Goal: Transaction & Acquisition: Subscribe to service/newsletter

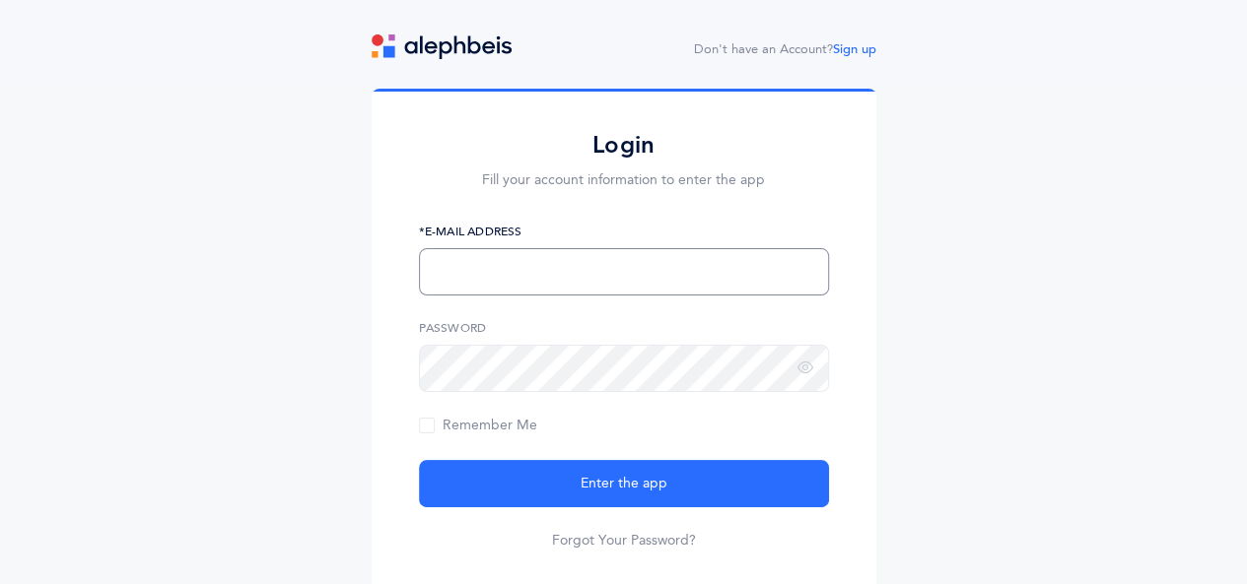
click at [554, 275] on input "text" at bounding box center [624, 271] width 410 height 47
type input "[EMAIL_ADDRESS][DOMAIN_NAME]"
click at [421, 425] on span "Remember Me" at bounding box center [478, 426] width 118 height 16
click at [0, 0] on input "Remember Me" at bounding box center [0, 0] width 0 height 0
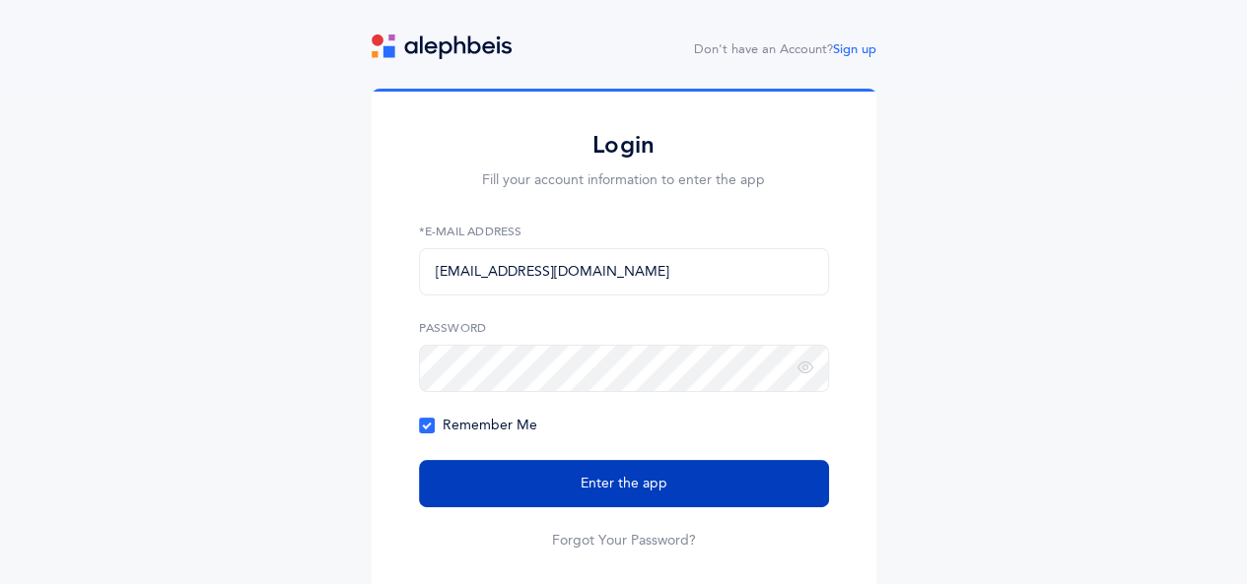
click at [593, 488] on span "Enter the app" at bounding box center [623, 484] width 87 height 21
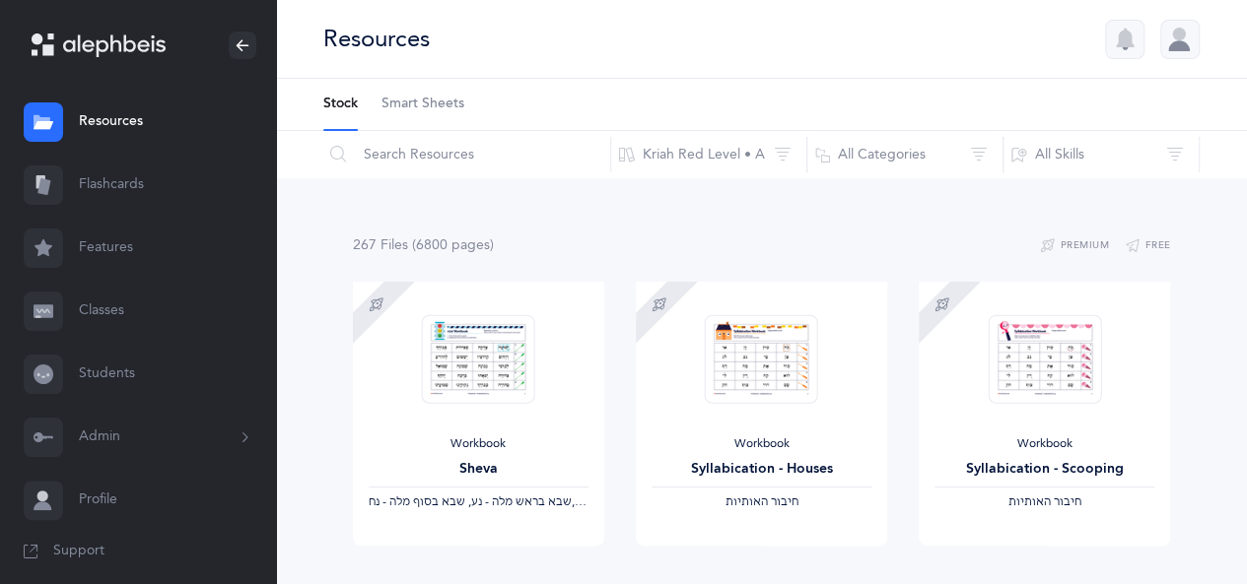
scroll to position [10, 0]
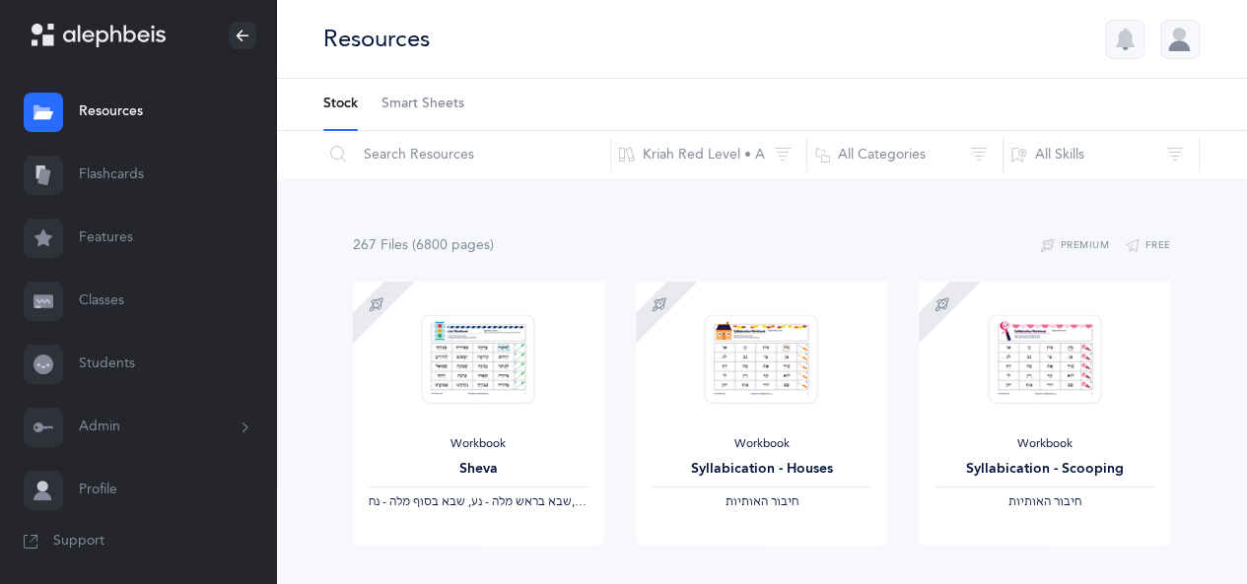
click at [120, 301] on link "Classes" at bounding box center [138, 301] width 276 height 63
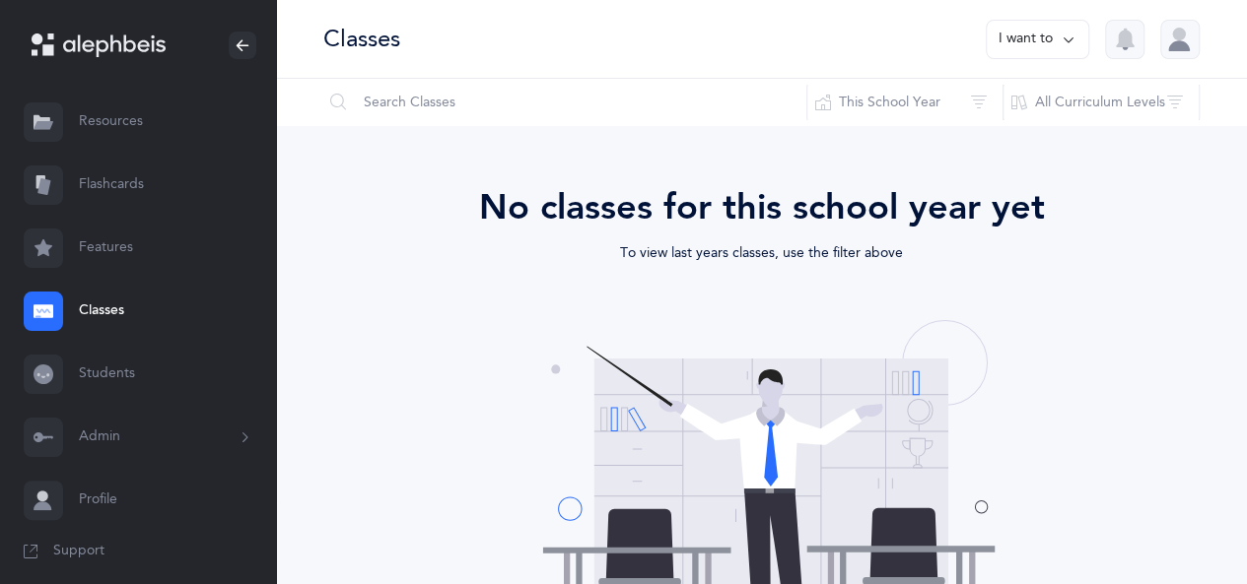
scroll to position [10, 0]
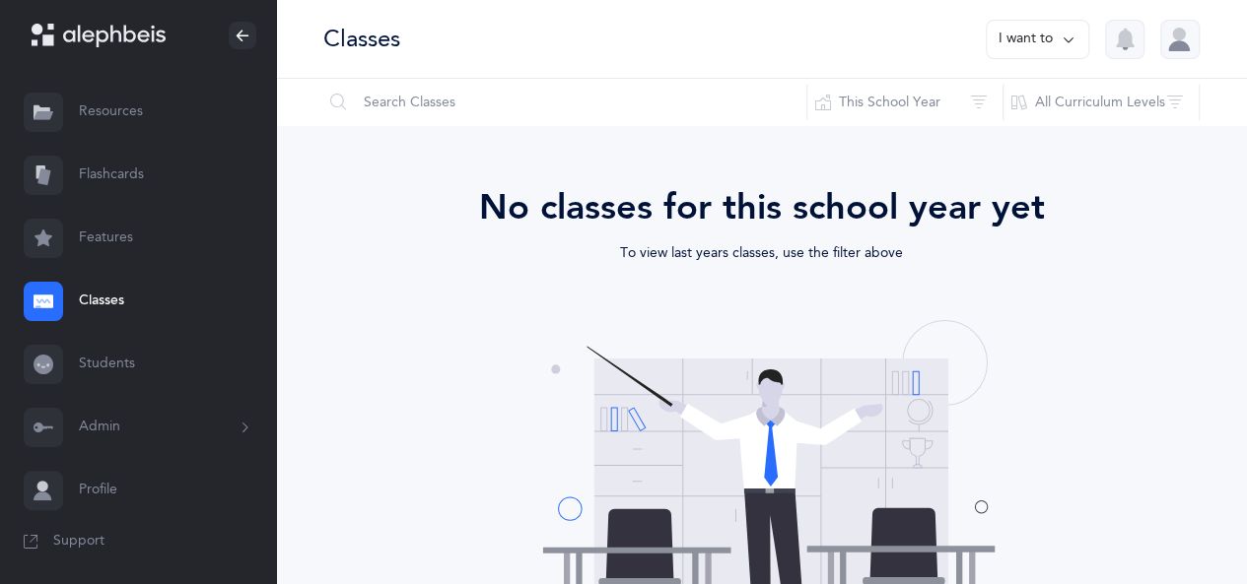
click at [234, 425] on icon at bounding box center [245, 428] width 22 height 16
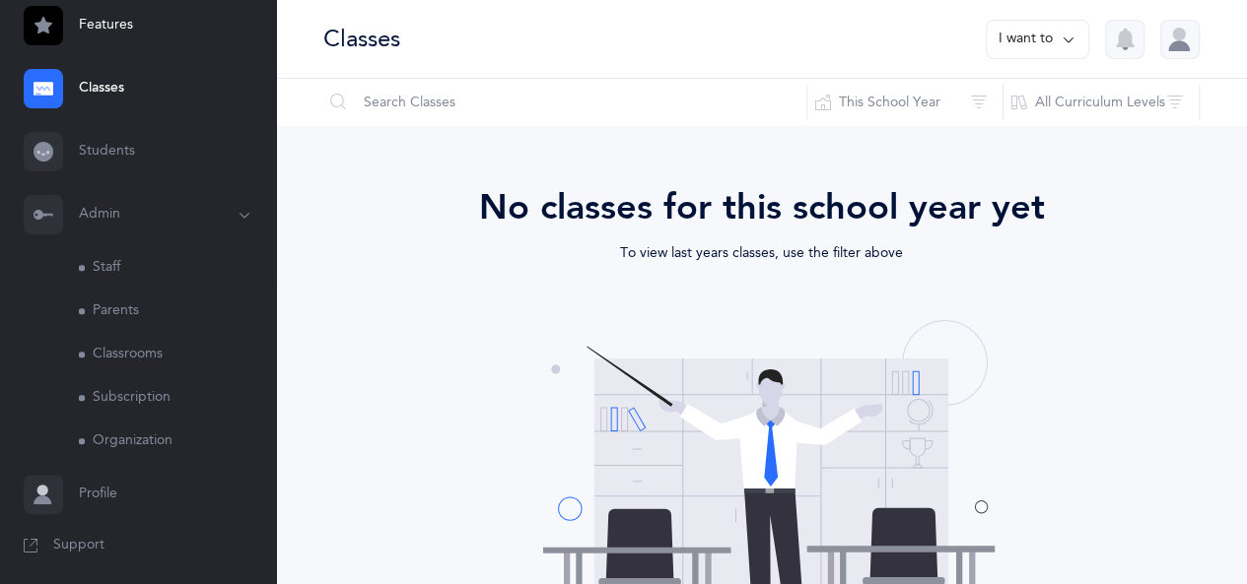
scroll to position [227, 0]
click at [147, 386] on link "Subscription" at bounding box center [177, 393] width 197 height 43
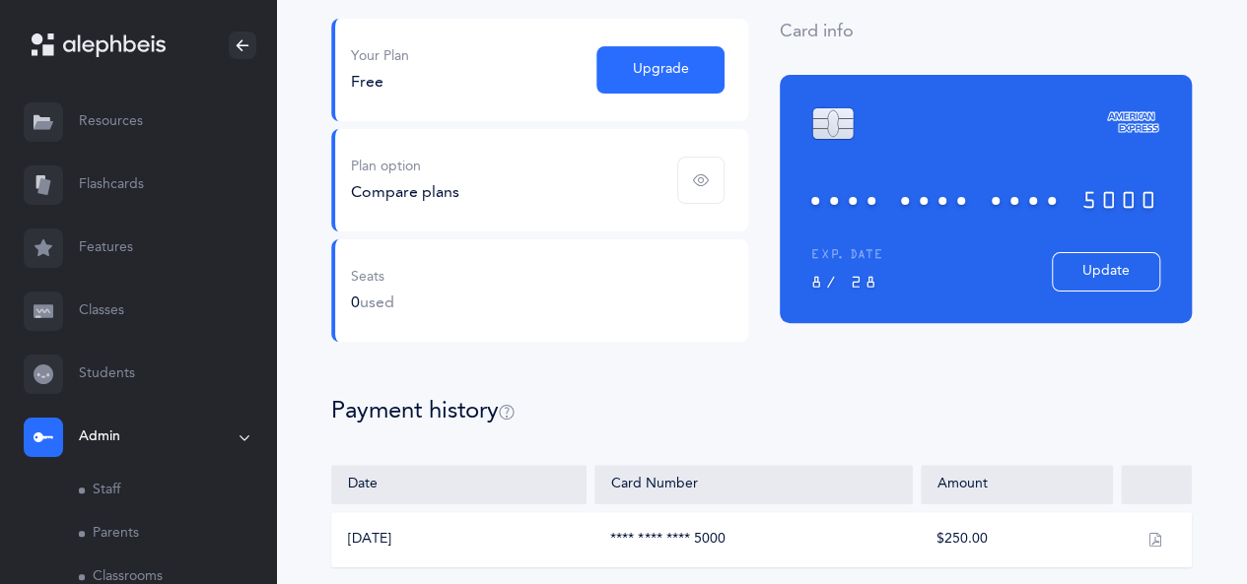
scroll to position [177, 0]
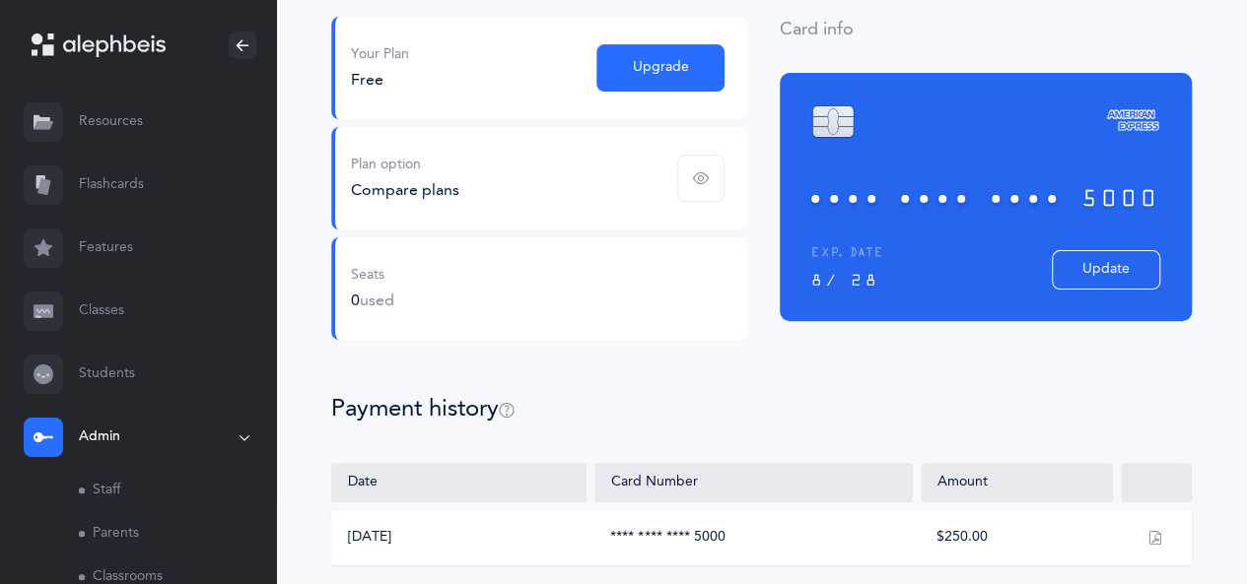
click at [699, 180] on icon "button" at bounding box center [701, 178] width 16 height 16
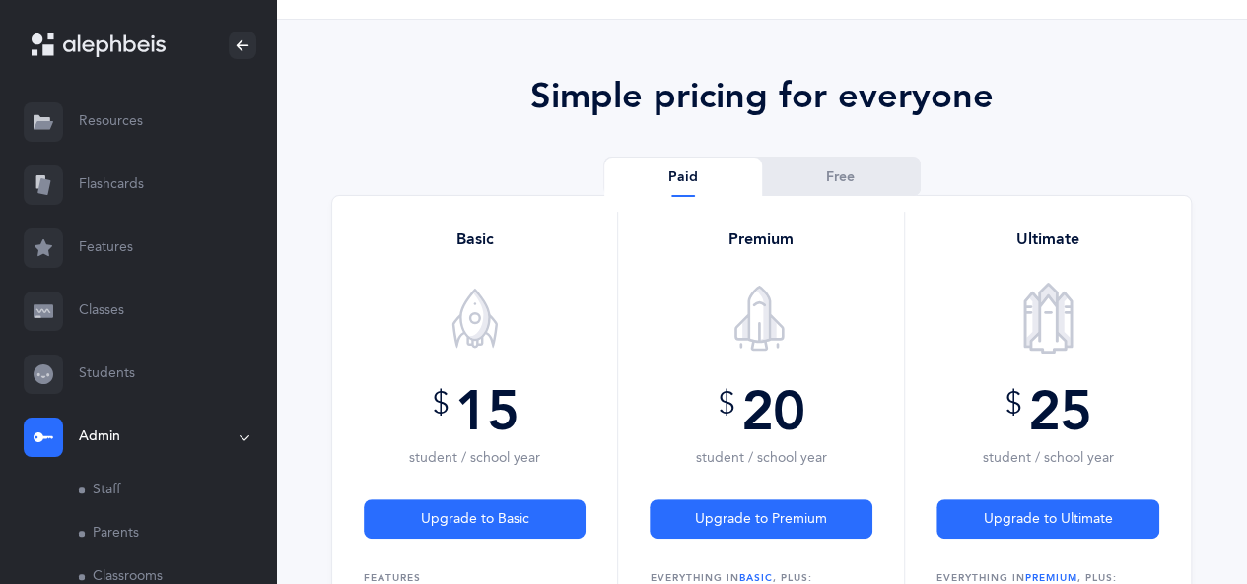
scroll to position [22, 0]
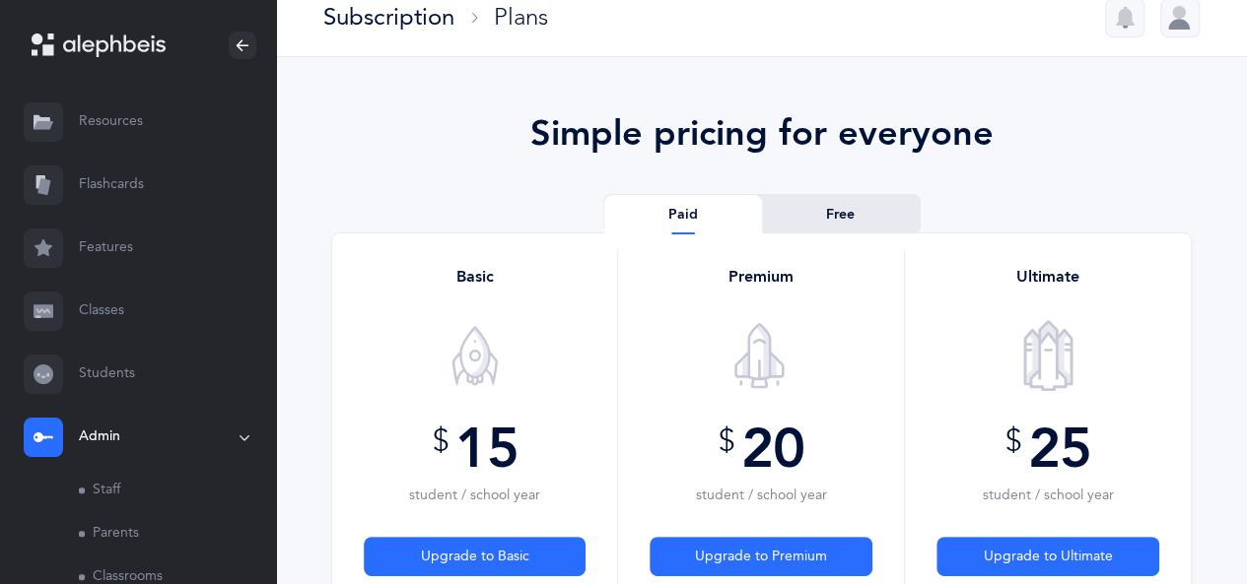
click at [897, 203] on link "Free" at bounding box center [841, 214] width 158 height 39
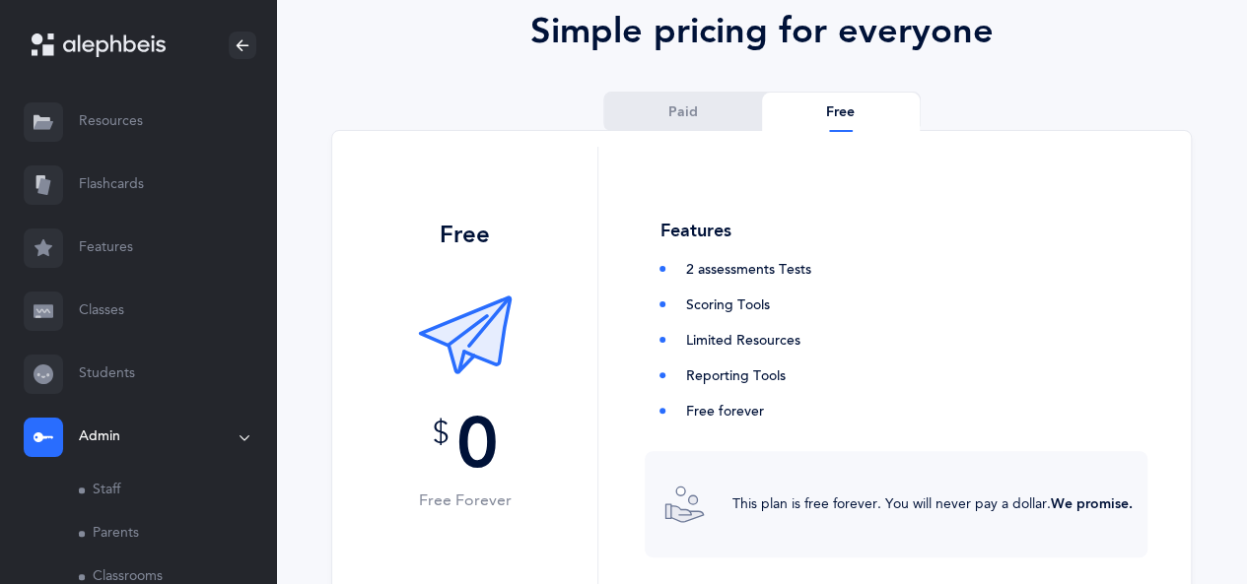
scroll to position [30, 0]
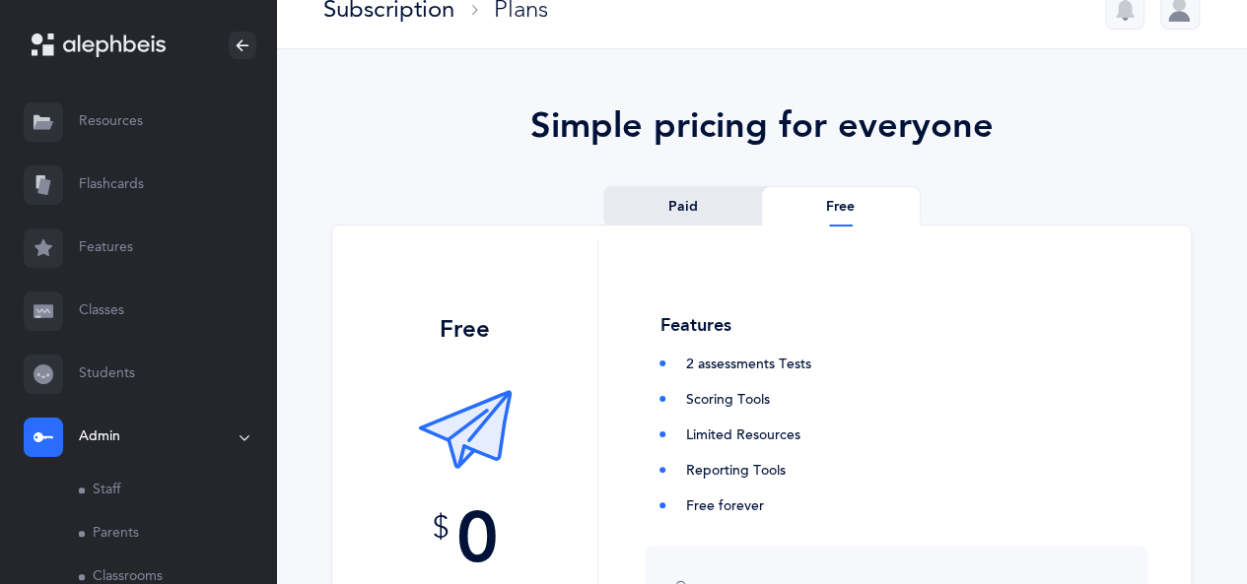
click at [684, 205] on link "Paid" at bounding box center [683, 206] width 158 height 39
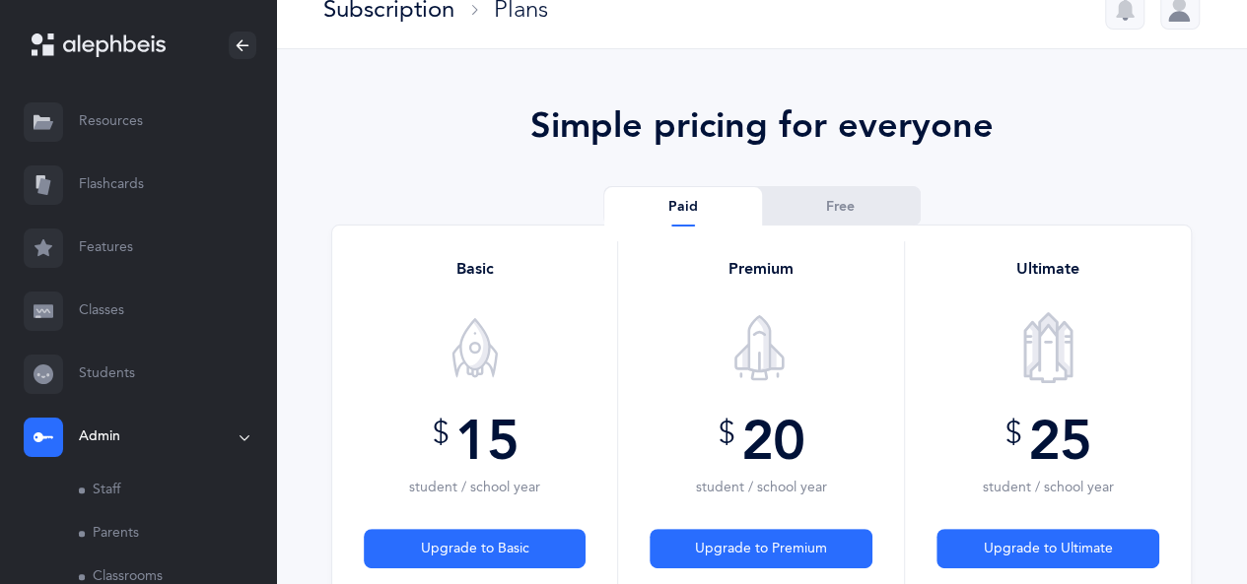
scroll to position [177, 0]
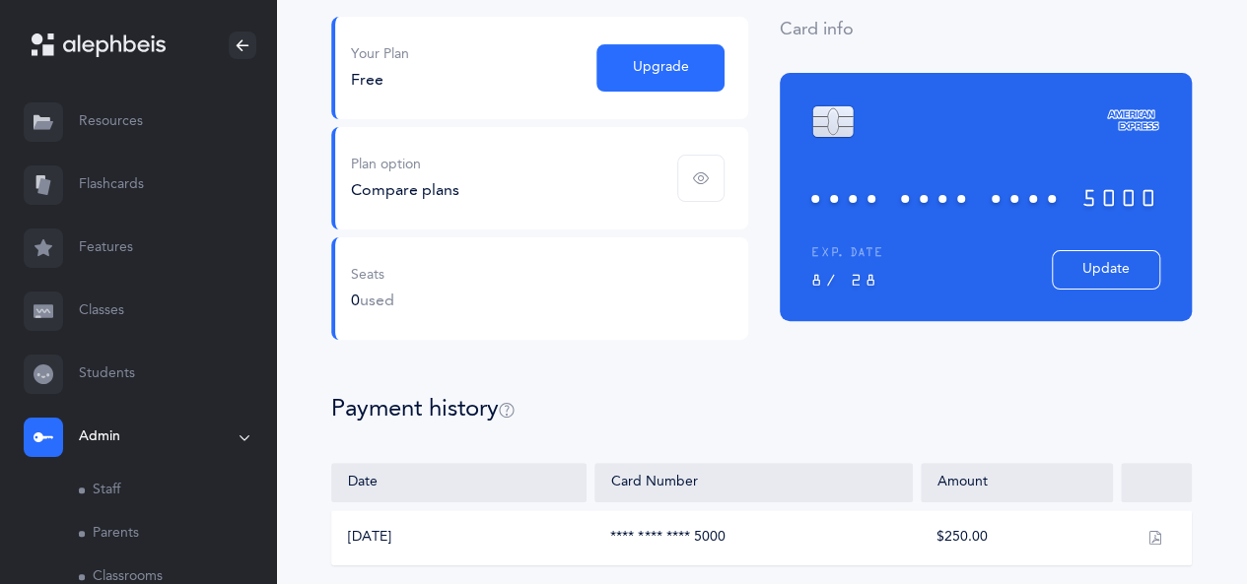
click at [1145, 537] on button "button" at bounding box center [1154, 537] width 39 height 39
click at [660, 62] on span "Upgrade" at bounding box center [661, 67] width 56 height 21
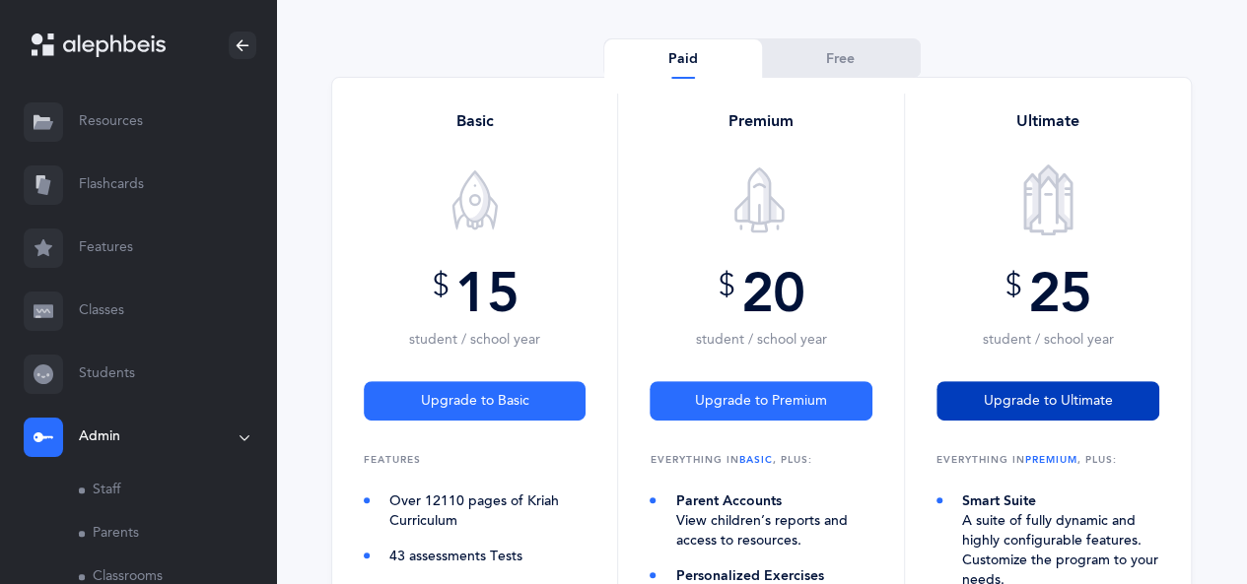
click at [1050, 403] on span "Upgrade to Ultimate" at bounding box center [1046, 401] width 129 height 21
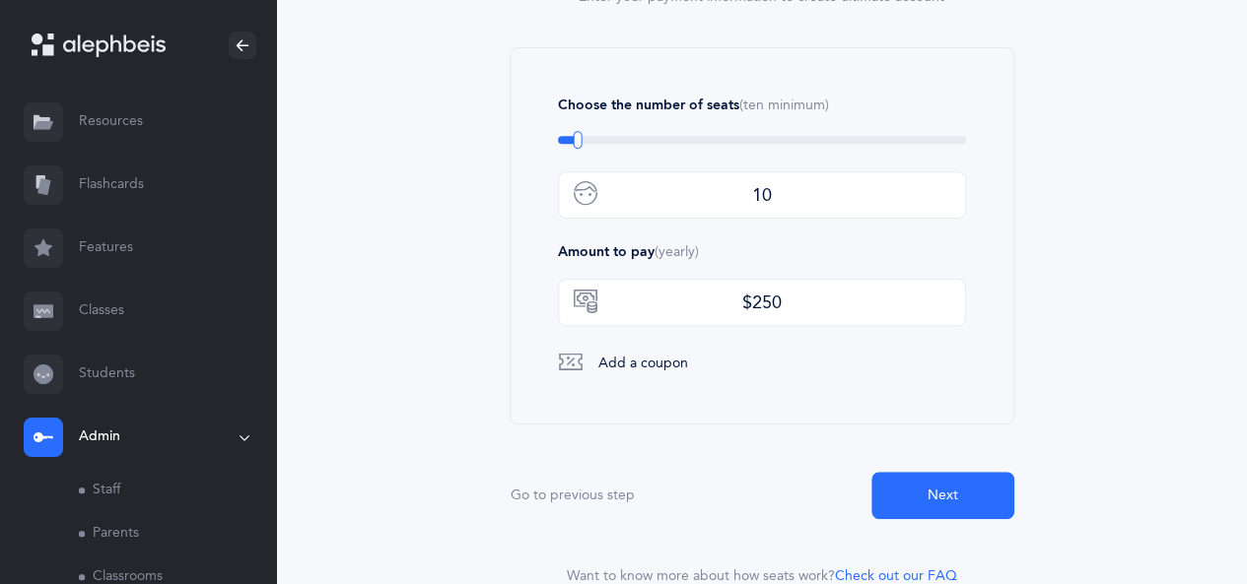
scroll to position [380, 0]
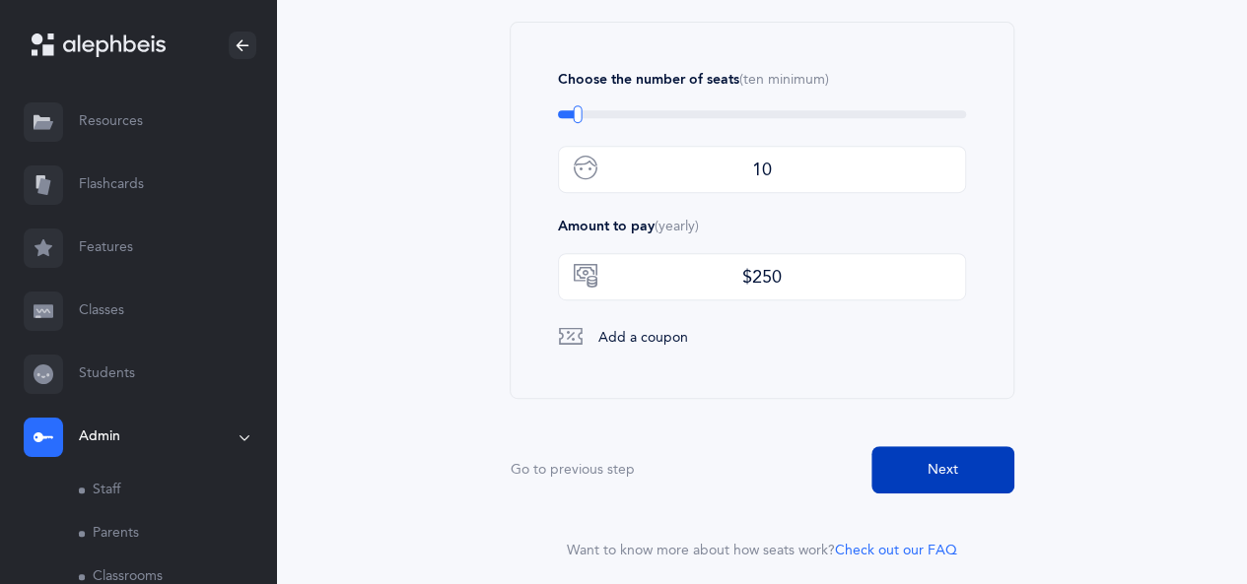
click at [942, 456] on button "Next" at bounding box center [942, 469] width 143 height 47
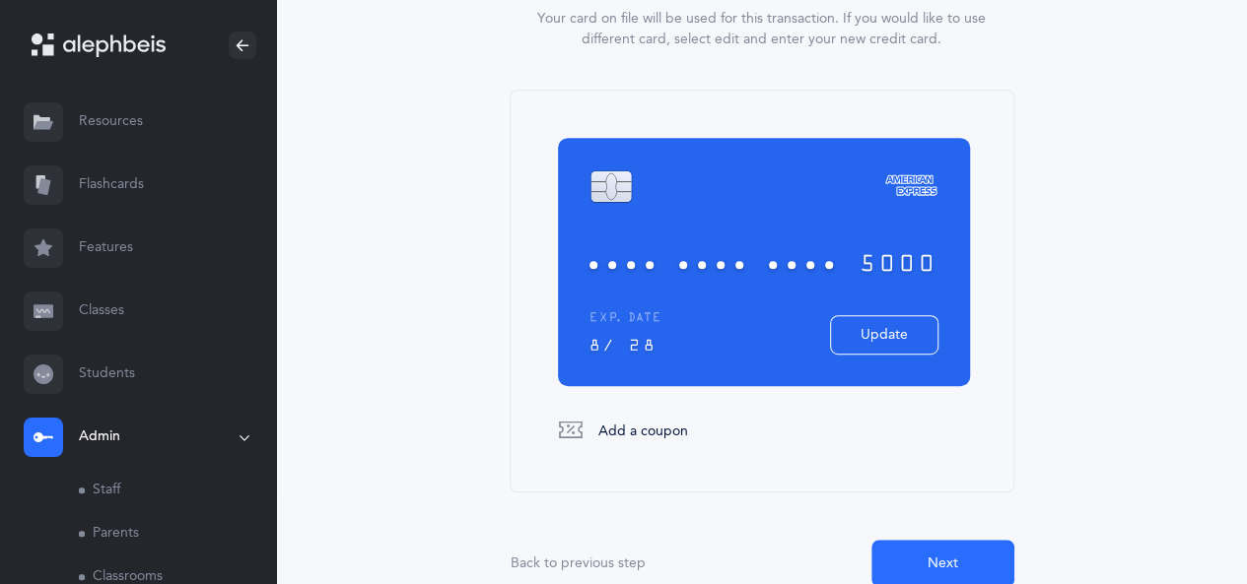
scroll to position [339, 0]
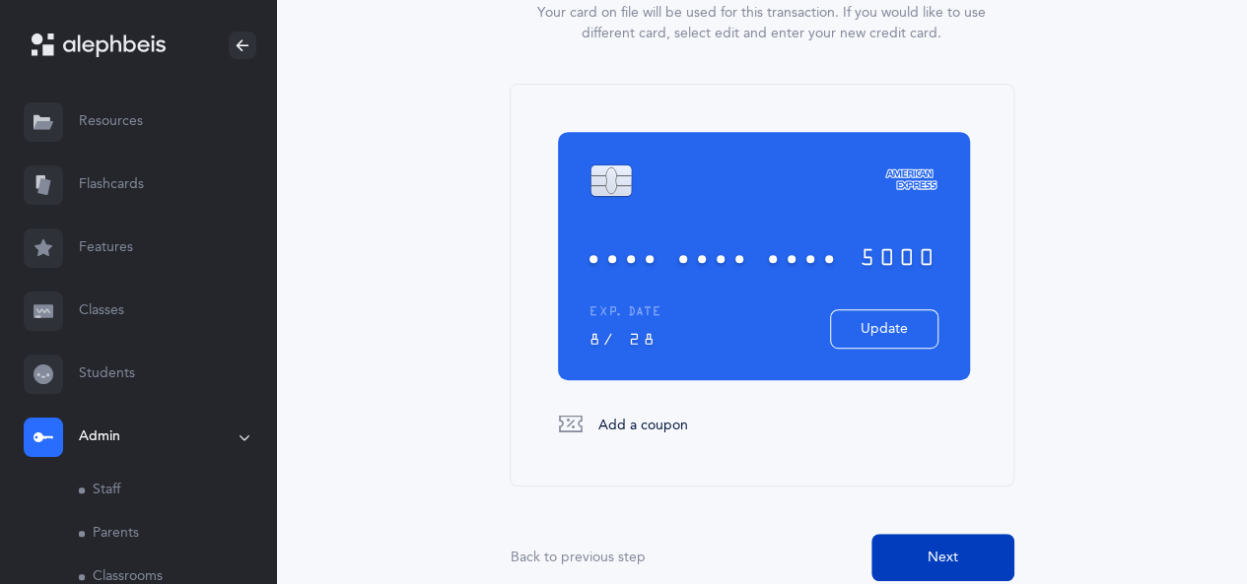
click at [952, 554] on span "Next" at bounding box center [942, 558] width 31 height 21
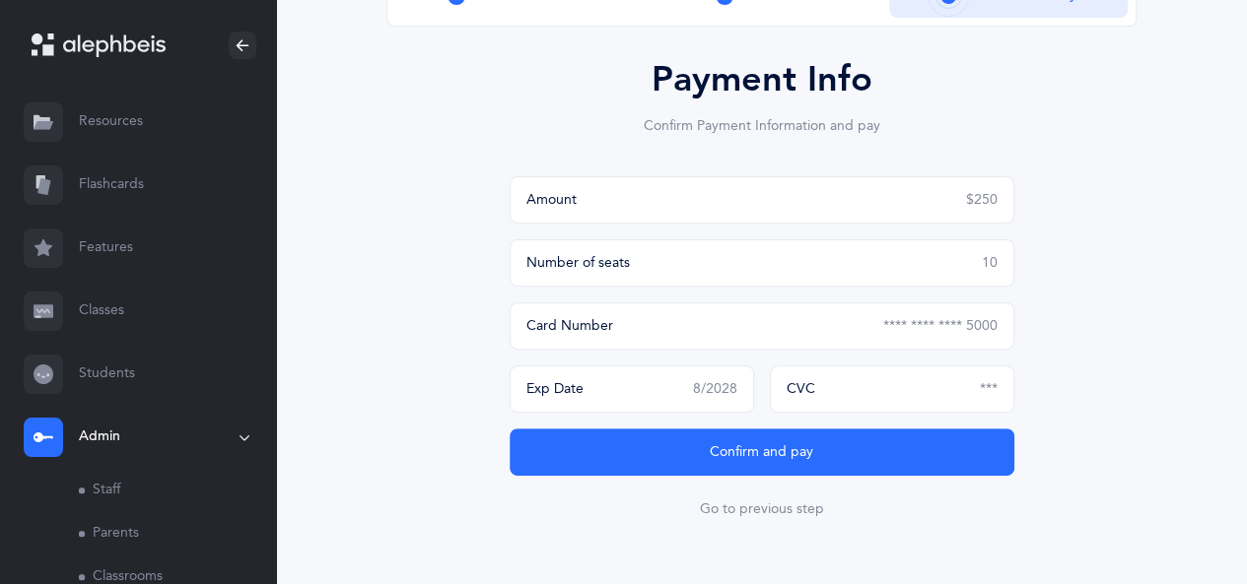
scroll to position [0, 0]
